Goal: Information Seeking & Learning: Find specific fact

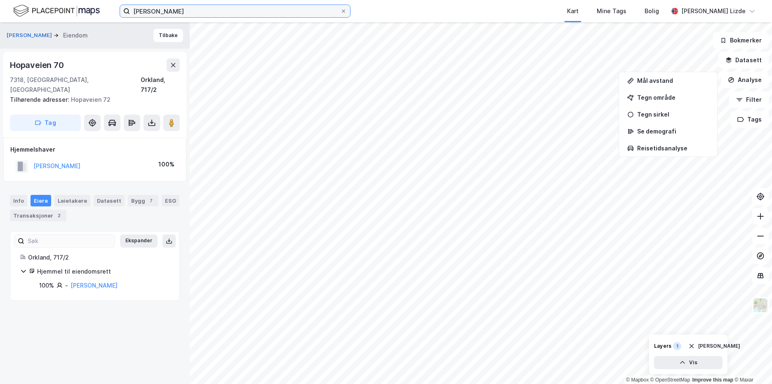
click at [173, 12] on input "[PERSON_NAME]" at bounding box center [235, 11] width 210 height 12
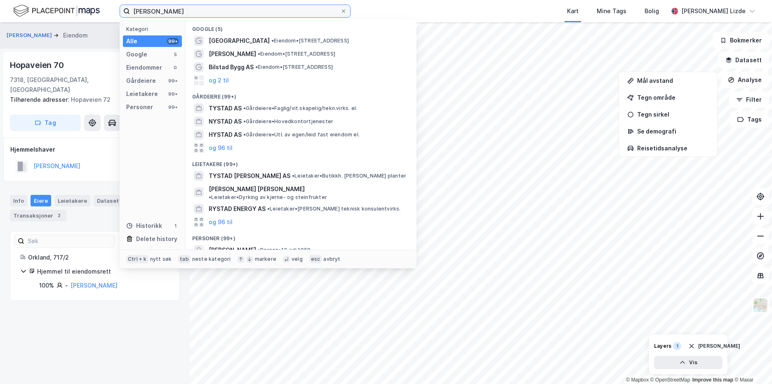
click at [173, 12] on input "[PERSON_NAME]" at bounding box center [235, 11] width 210 height 12
type input "g"
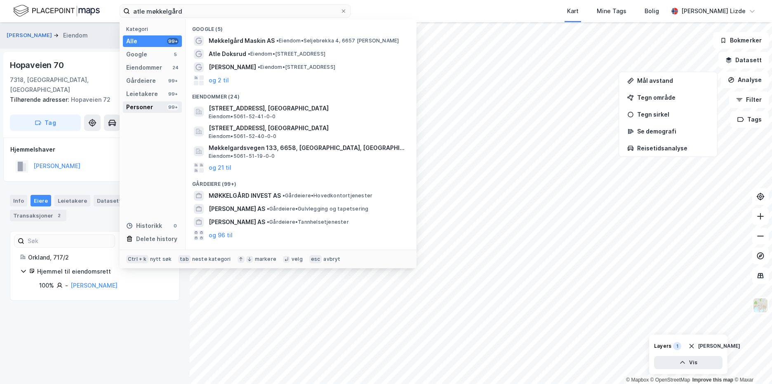
click at [155, 110] on div "Personer 99+" at bounding box center [152, 107] width 59 height 12
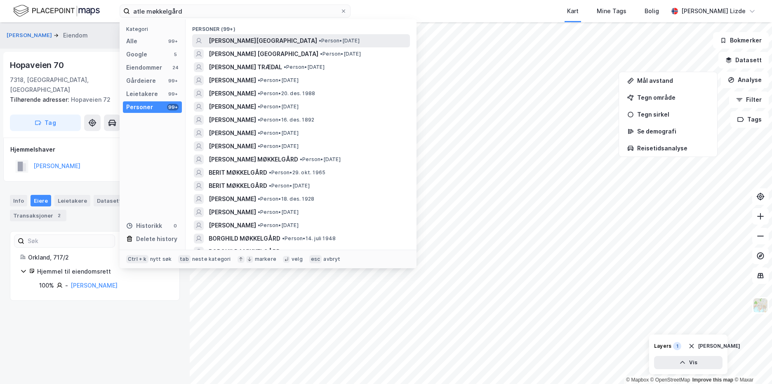
click at [237, 36] on span "[PERSON_NAME][GEOGRAPHIC_DATA]" at bounding box center [263, 41] width 108 height 10
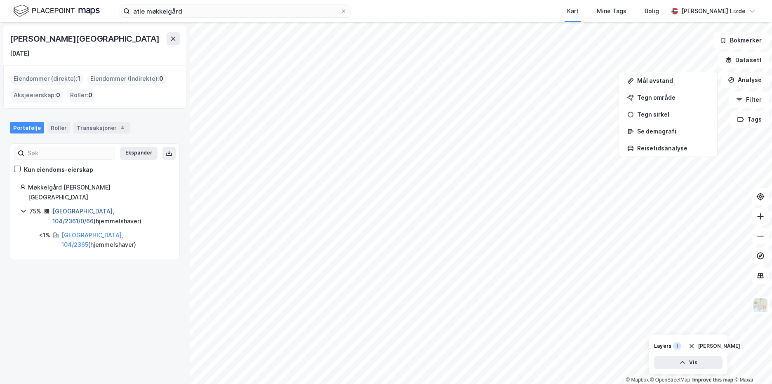
click at [104, 208] on link "[GEOGRAPHIC_DATA], 104/2361/0/66" at bounding box center [83, 216] width 62 height 17
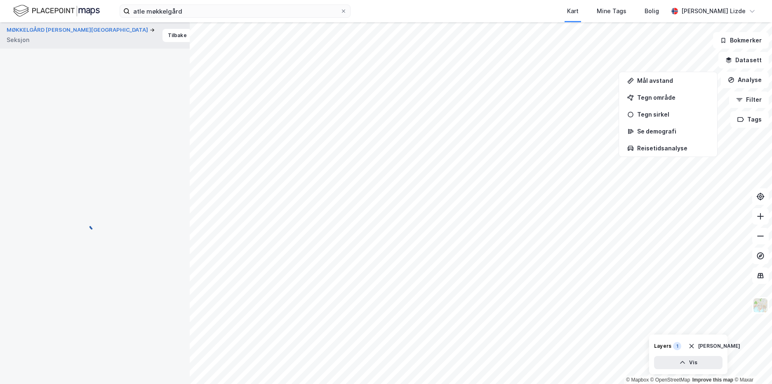
scroll to position [4, 0]
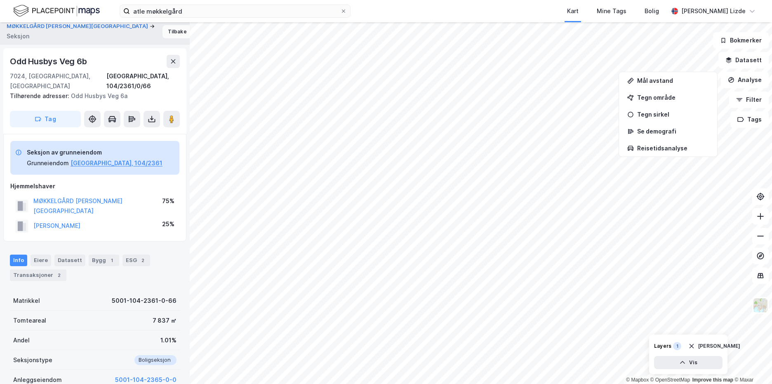
click at [162, 33] on button "Tilbake" at bounding box center [177, 31] width 30 height 13
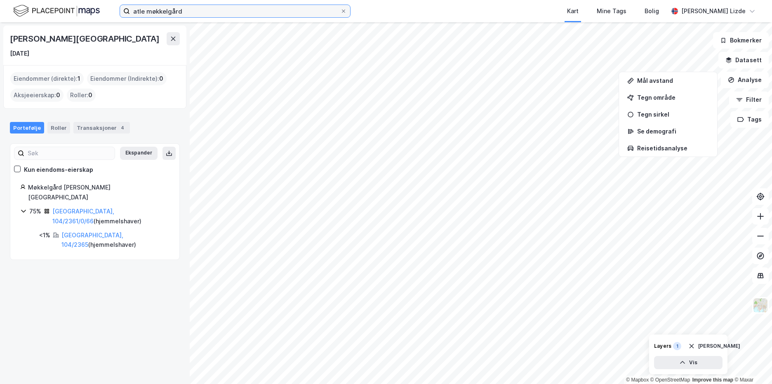
click at [193, 16] on input "atle møkkelgård" at bounding box center [235, 11] width 210 height 12
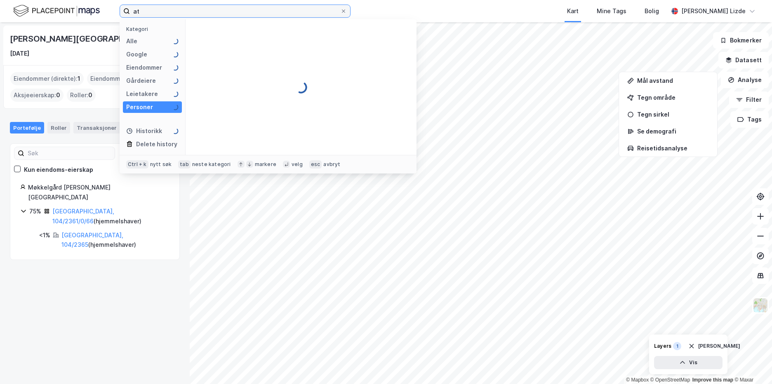
type input "a"
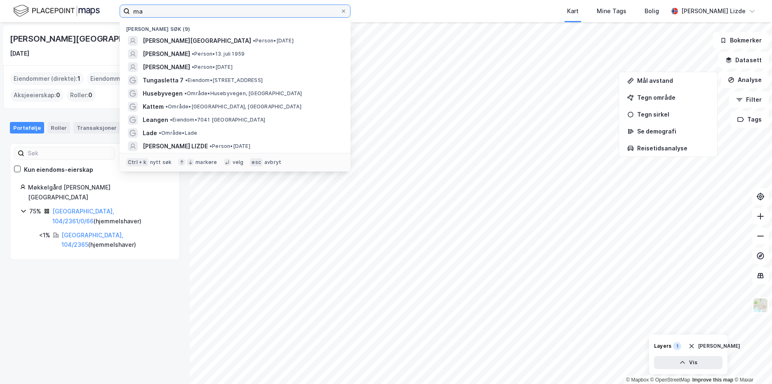
type input "m"
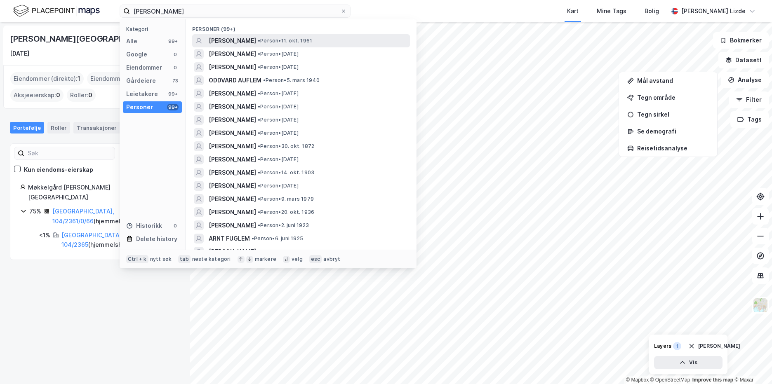
click at [221, 42] on span "[PERSON_NAME]" at bounding box center [232, 41] width 47 height 10
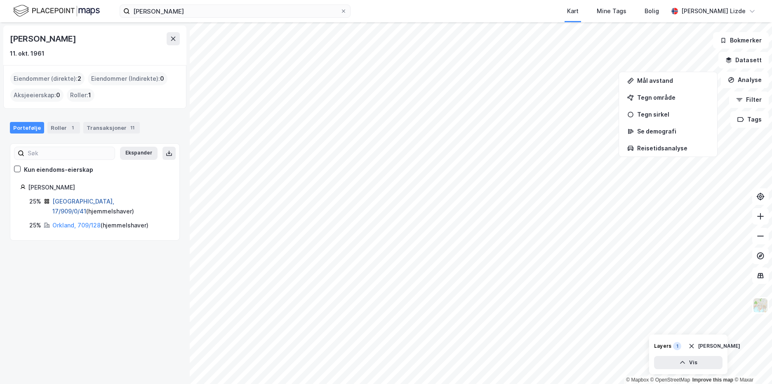
click at [92, 203] on link "[GEOGRAPHIC_DATA], 17/909/0/41" at bounding box center [83, 206] width 62 height 17
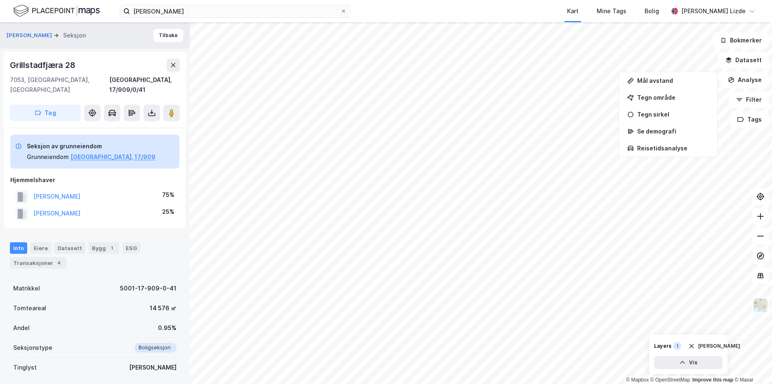
scroll to position [4, 0]
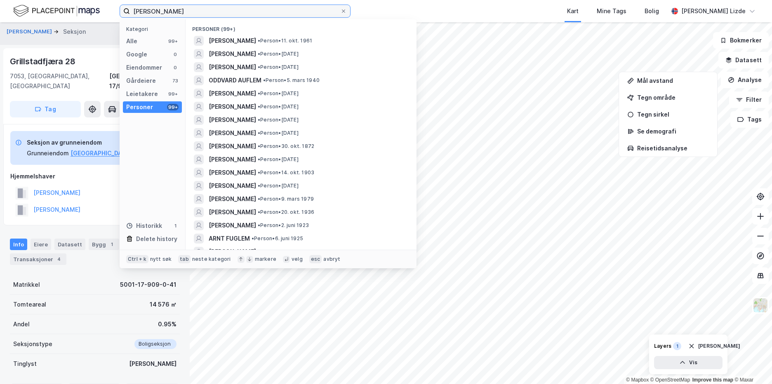
drag, startPoint x: 183, startPoint y: 12, endPoint x: 79, endPoint y: -3, distance: 105.0
click at [79, 0] on html "[PERSON_NAME] Kategori Alle 99+ Google 0 Eiendommer 0 Gårdeiere 73 Leietakere 9…" at bounding box center [386, 192] width 772 height 384
type input "[PERSON_NAME] møkkelgård"
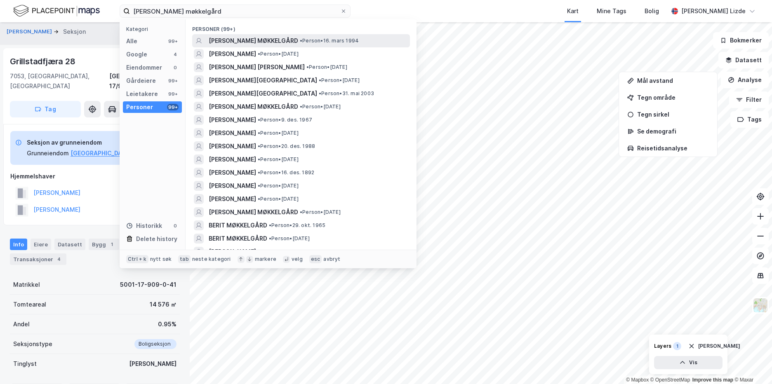
click at [255, 39] on span "[PERSON_NAME] MØKKELGÅRD" at bounding box center [253, 41] width 89 height 10
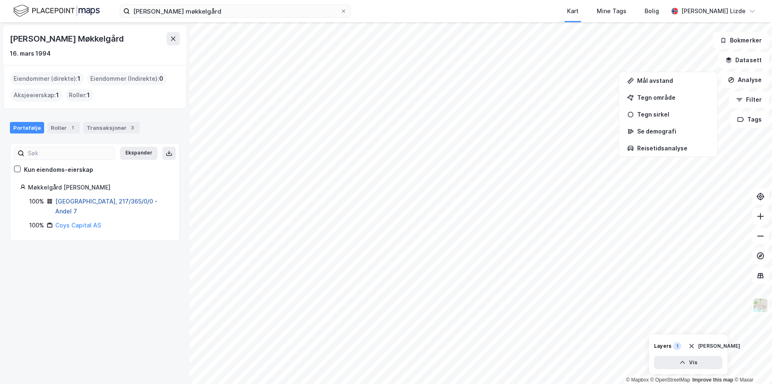
click at [107, 205] on link "[GEOGRAPHIC_DATA], 217/365/0/0 - Andel 7" at bounding box center [106, 206] width 102 height 17
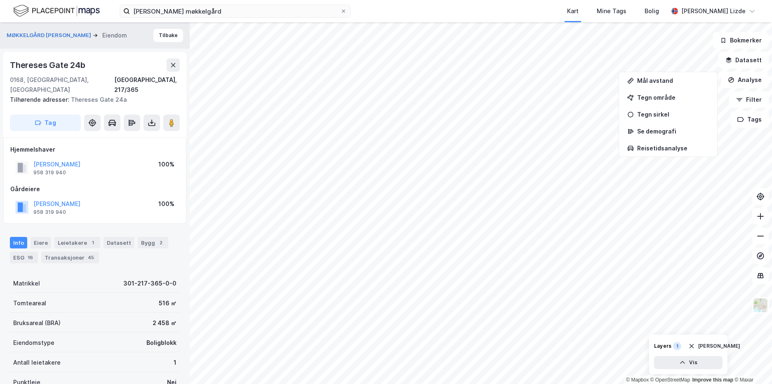
scroll to position [4, 0]
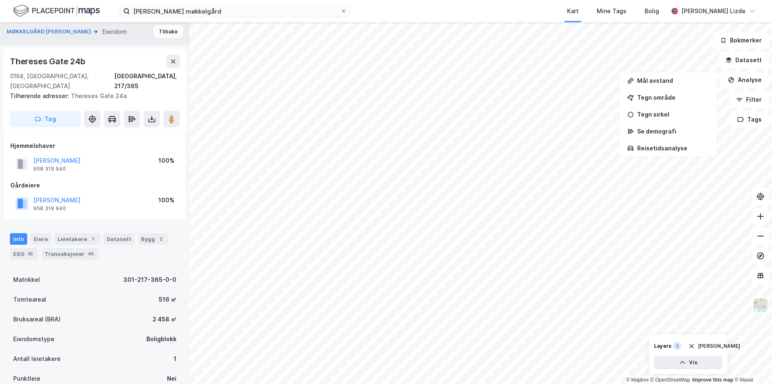
click at [155, 29] on button "Tilbake" at bounding box center [168, 31] width 30 height 13
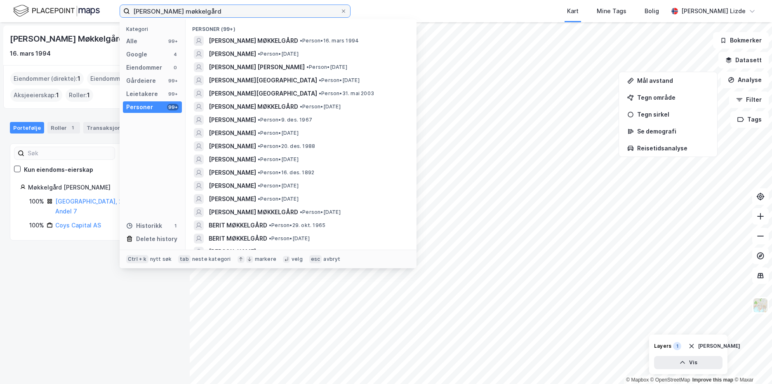
click at [180, 8] on input "[PERSON_NAME] møkkelgård" at bounding box center [235, 11] width 210 height 12
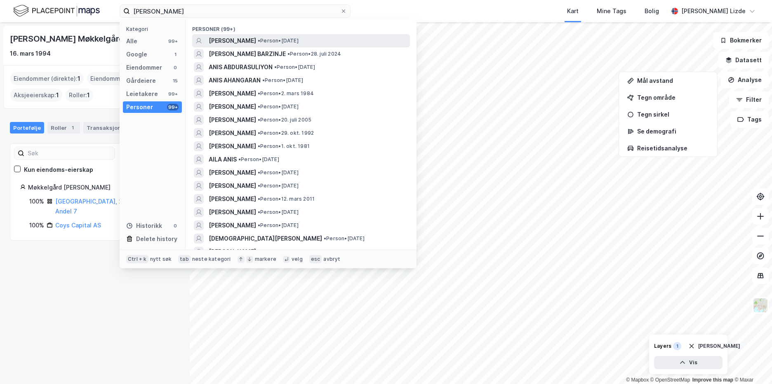
click at [225, 40] on span "[PERSON_NAME]" at bounding box center [232, 41] width 47 height 10
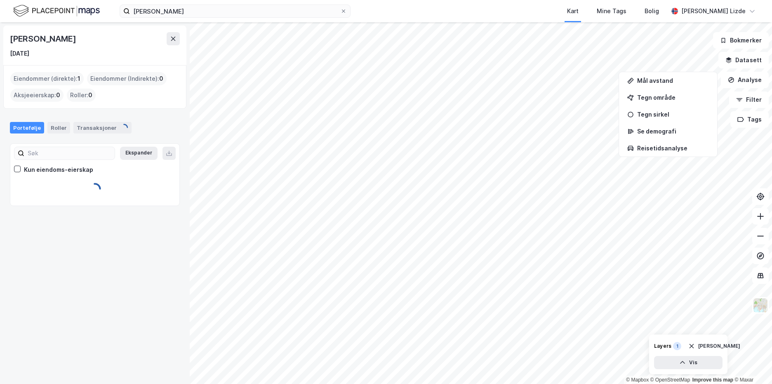
click at [174, 120] on div "Portefølje Roller Transaksjoner" at bounding box center [95, 124] width 190 height 25
click at [75, 200] on link "[GEOGRAPHIC_DATA], 197/107" at bounding box center [83, 206] width 62 height 17
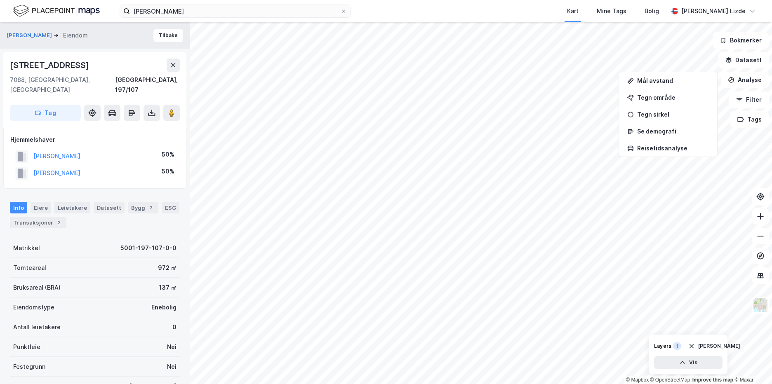
scroll to position [4, 0]
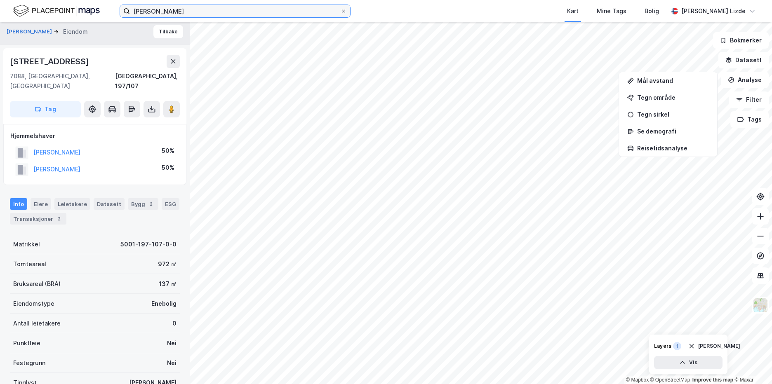
click at [179, 12] on input "[PERSON_NAME]" at bounding box center [235, 11] width 210 height 12
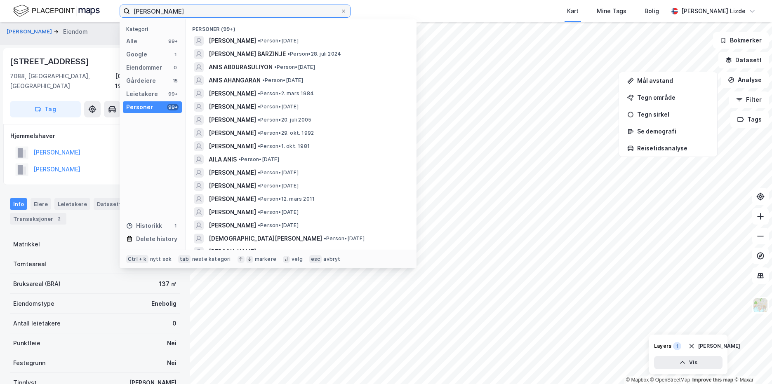
click at [179, 12] on input "[PERSON_NAME]" at bounding box center [235, 11] width 210 height 12
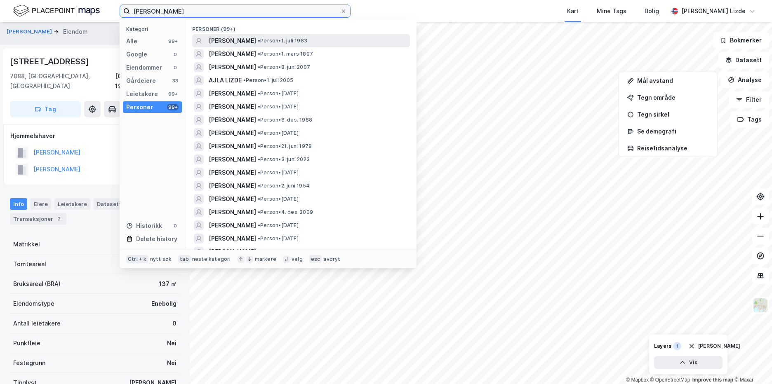
type input "[PERSON_NAME]"
click at [220, 37] on span "[PERSON_NAME]" at bounding box center [232, 41] width 47 height 10
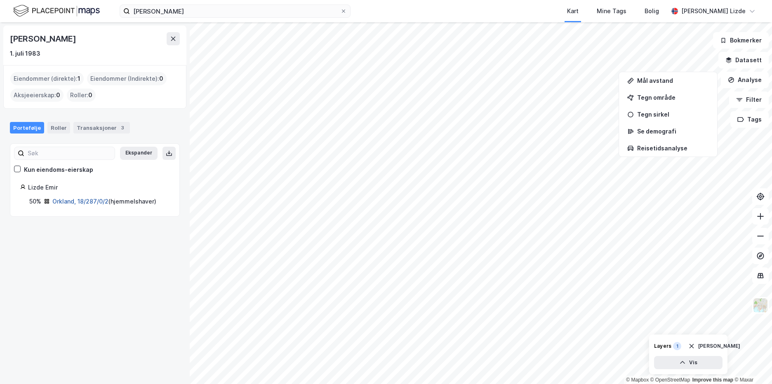
click at [65, 198] on link "Orkland, 18/287/0/2" at bounding box center [80, 201] width 56 height 7
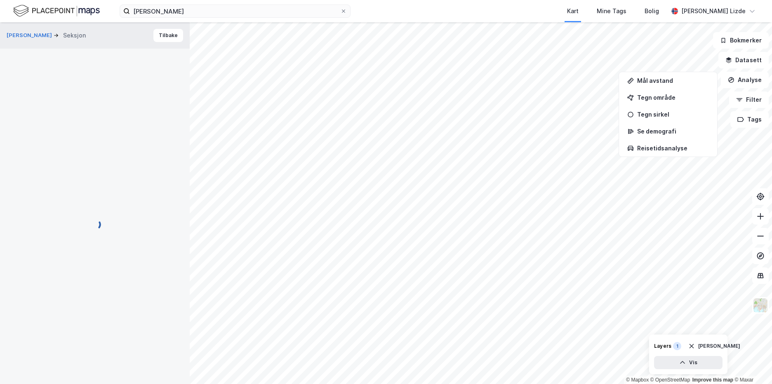
scroll to position [4, 0]
